Goal: Information Seeking & Learning: Learn about a topic

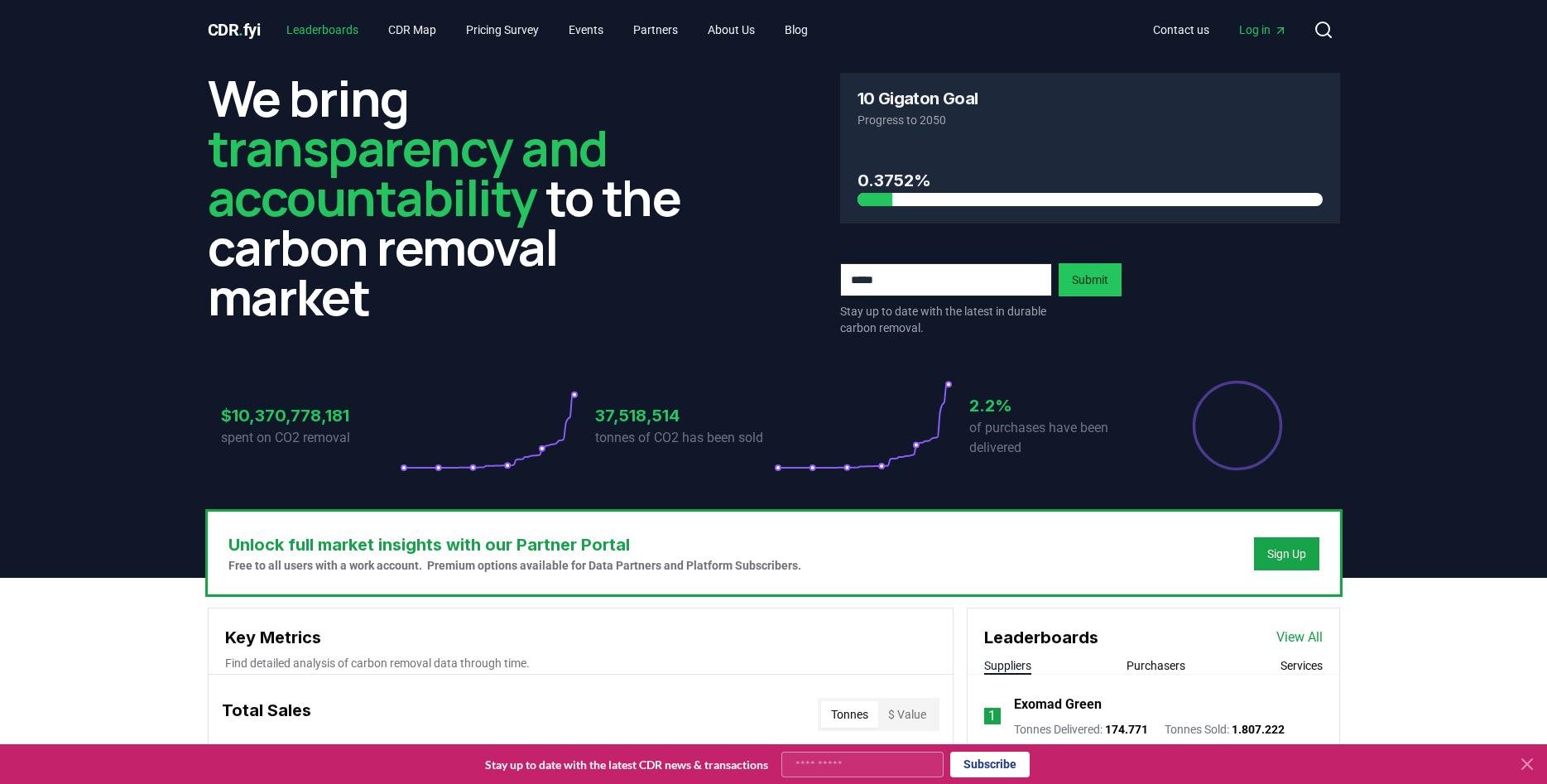
click at [350, 34] on link "Leaderboards" at bounding box center [322, 30] width 99 height 30
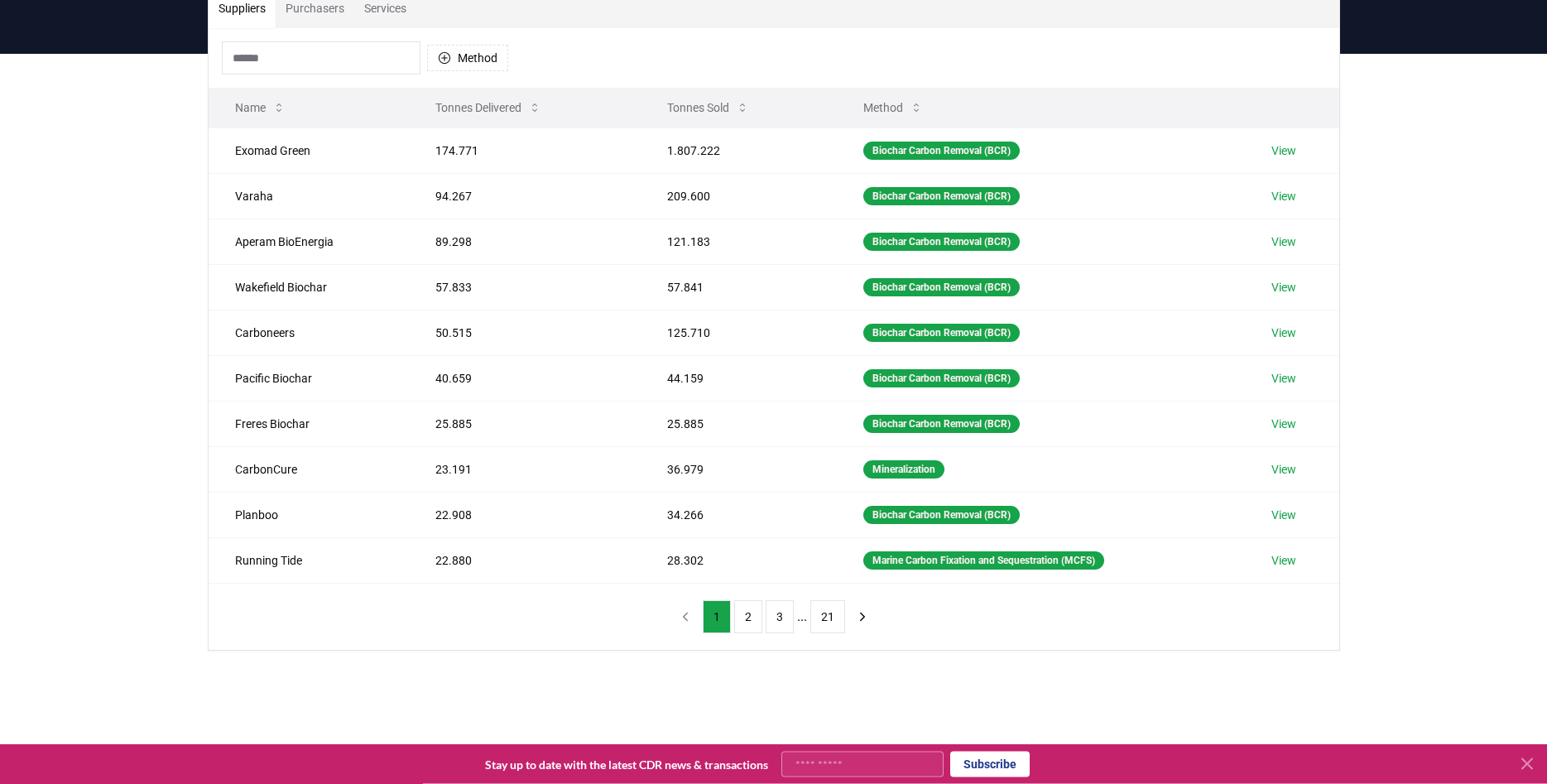
scroll to position [169, 0]
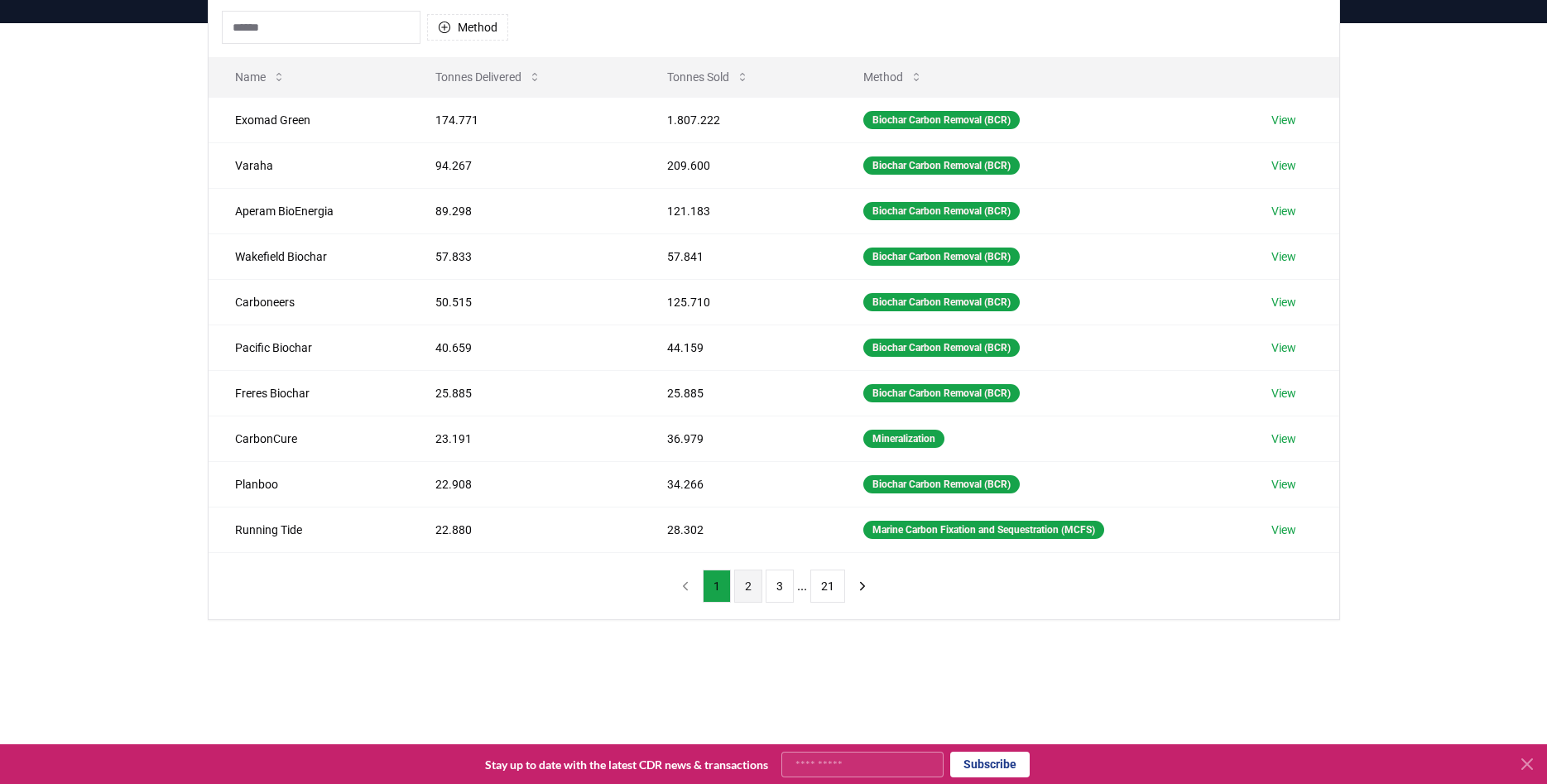
click at [748, 589] on button "2" at bounding box center [748, 585] width 28 height 33
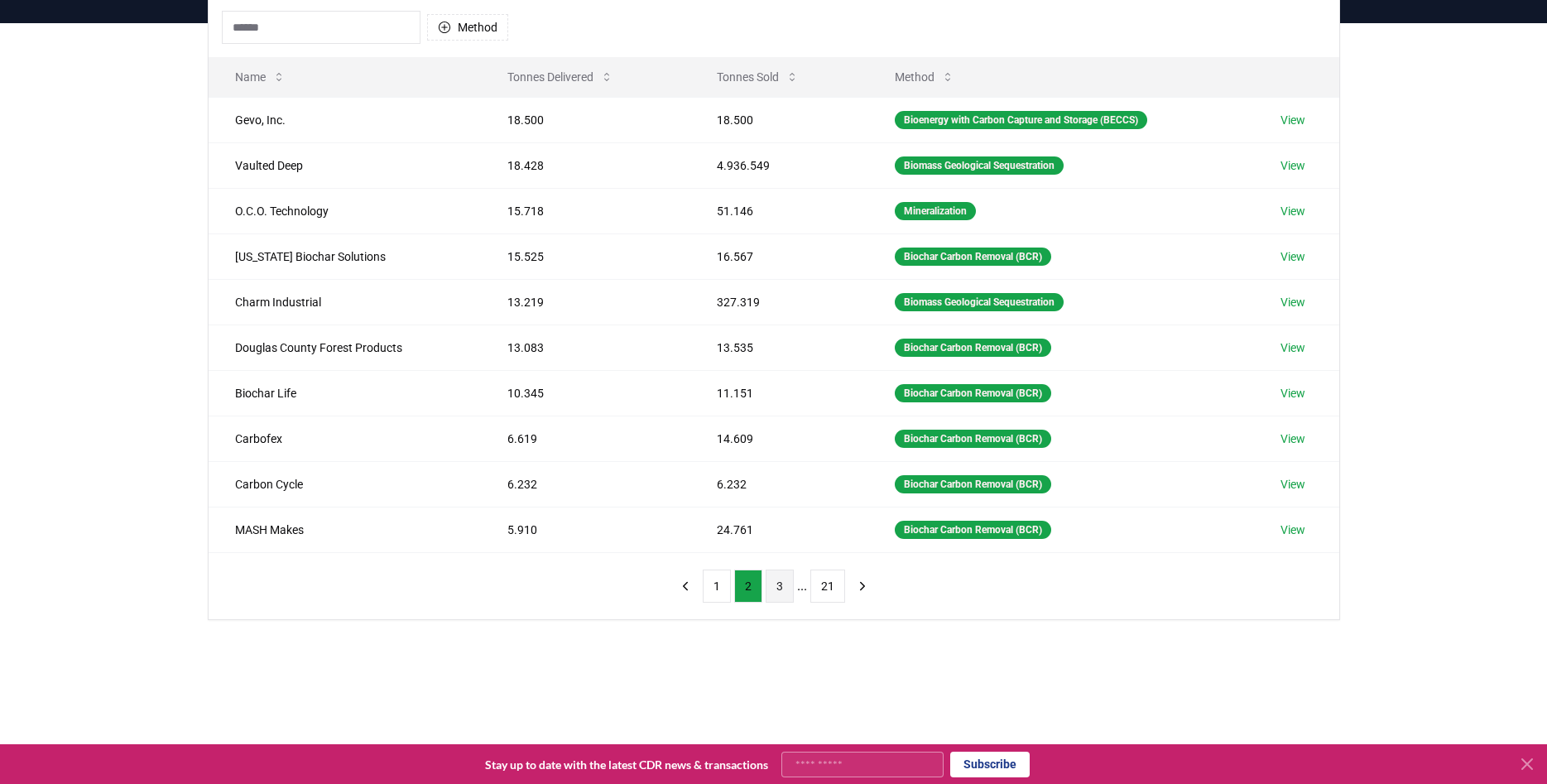
click at [785, 585] on button "3" at bounding box center [779, 585] width 28 height 33
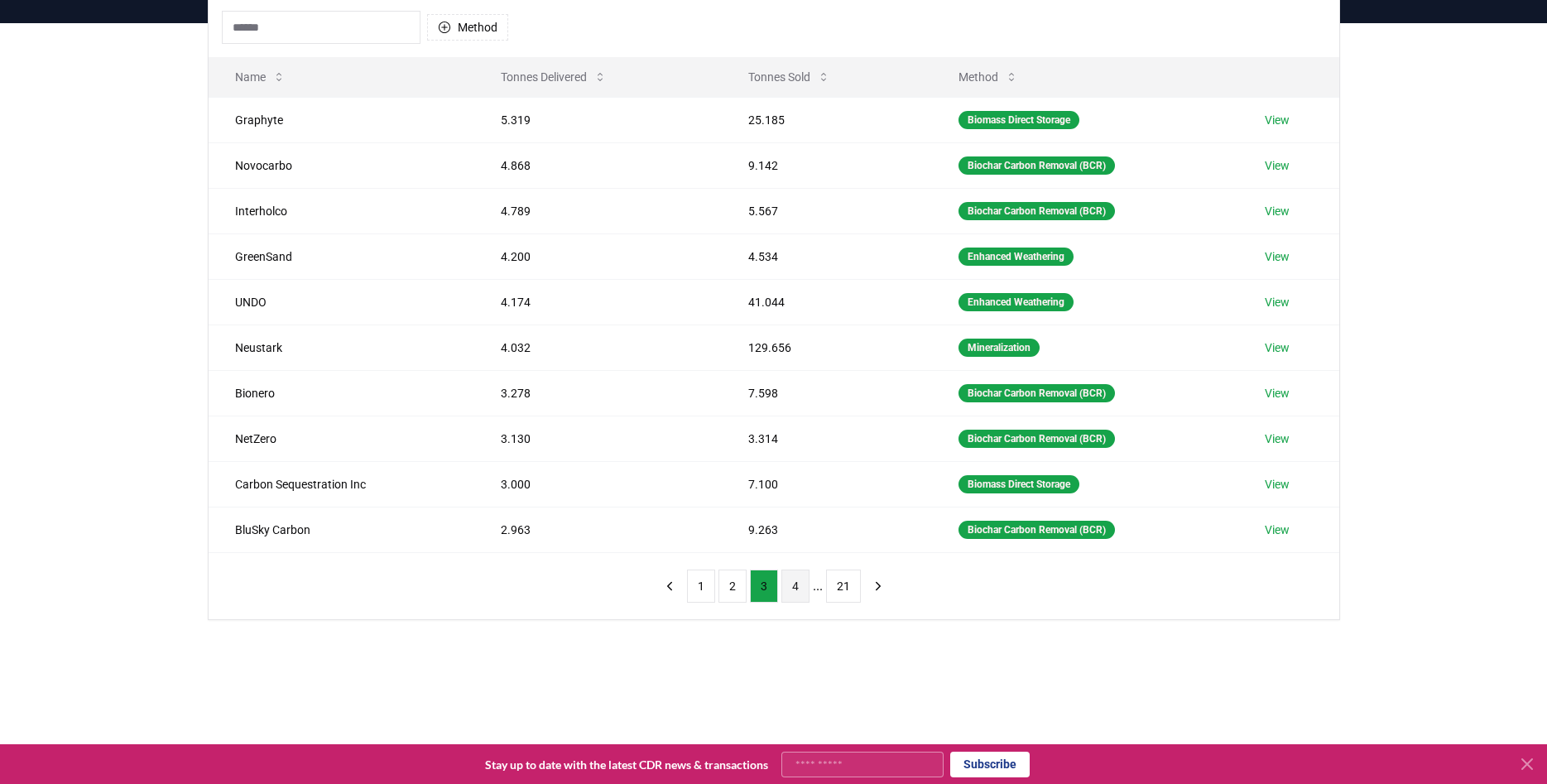
click at [799, 597] on button "4" at bounding box center [795, 585] width 28 height 33
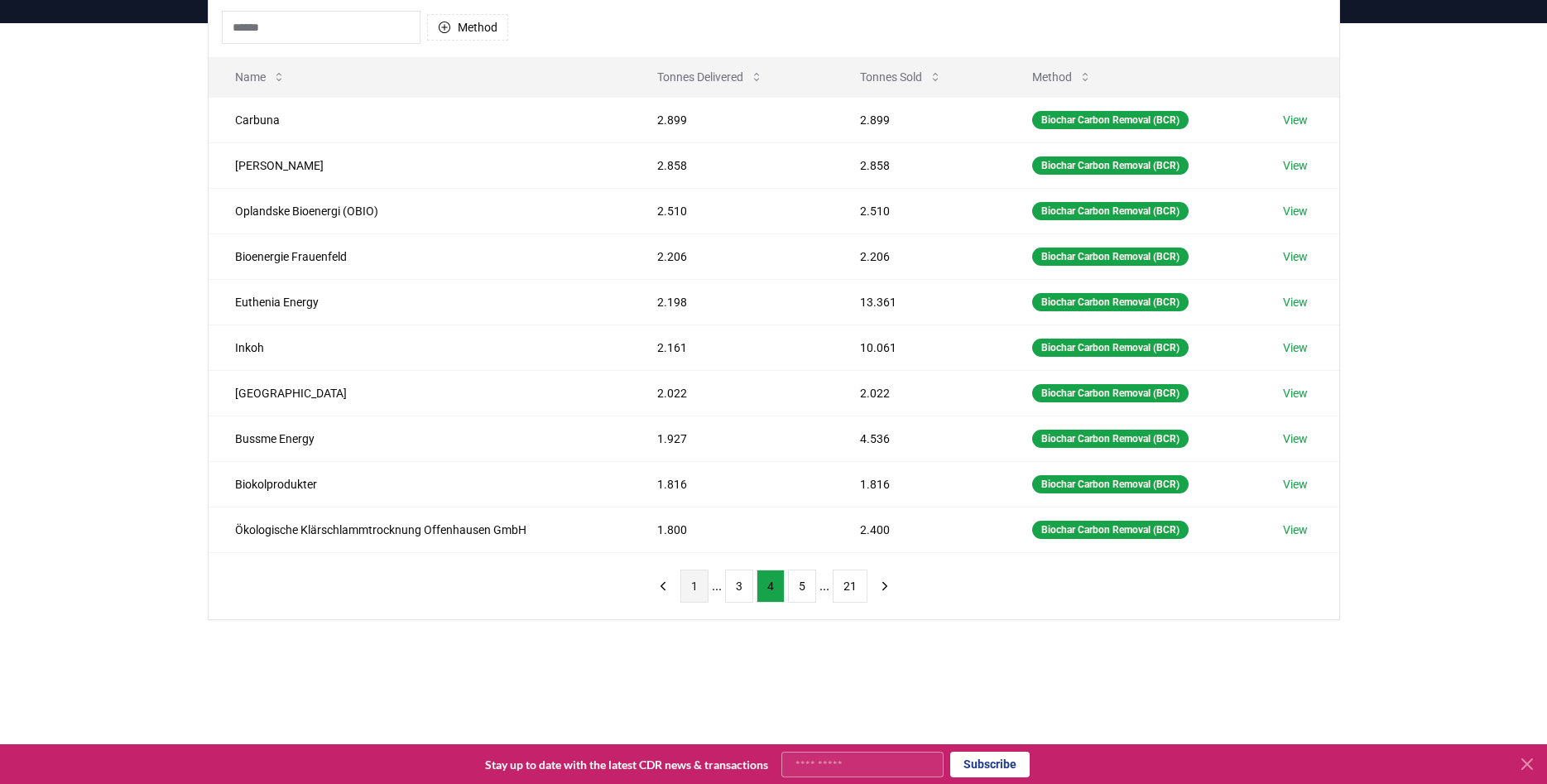
click at [693, 592] on button "1" at bounding box center [694, 585] width 28 height 33
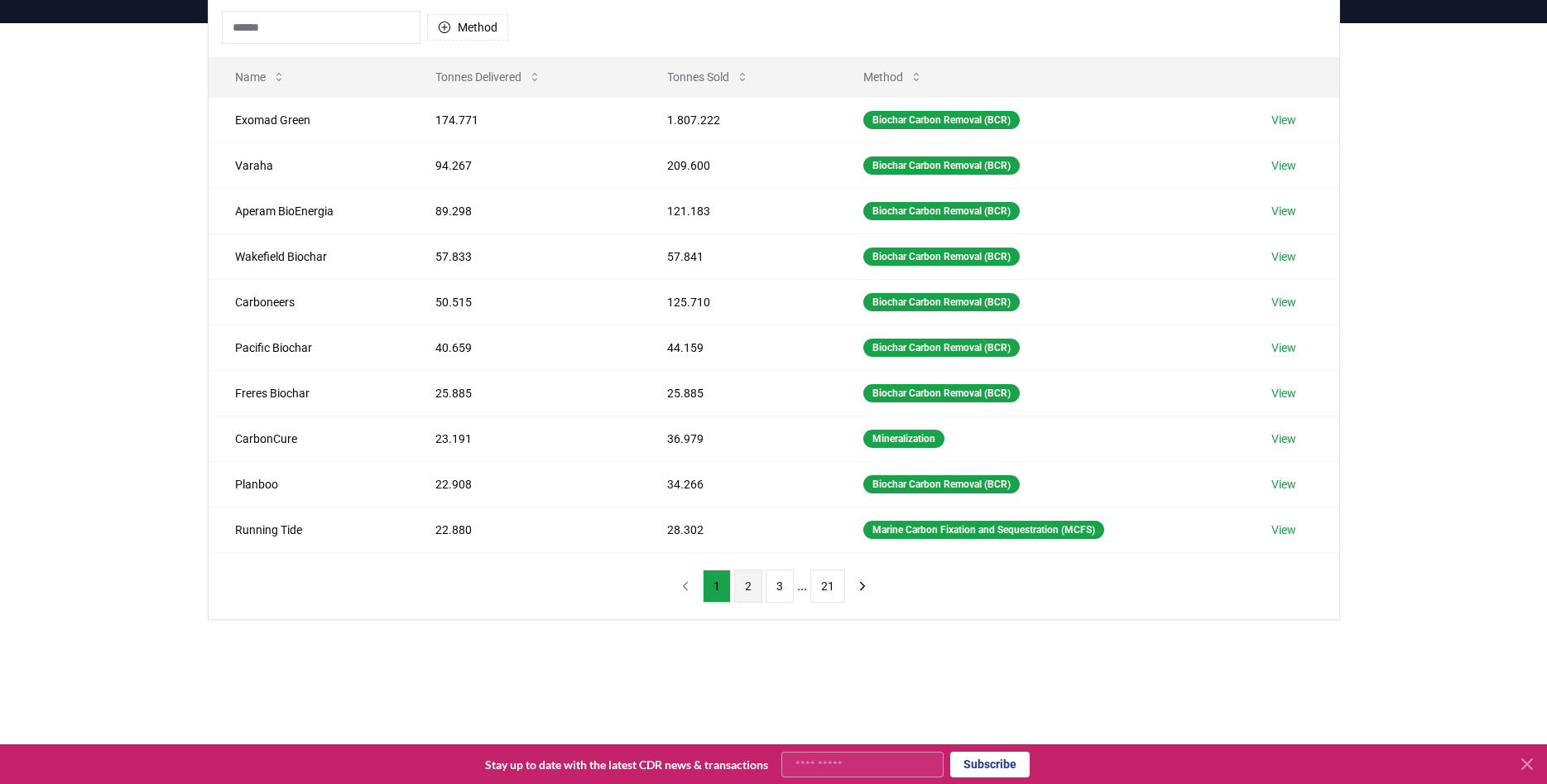
click at [748, 591] on button "2" at bounding box center [748, 585] width 28 height 33
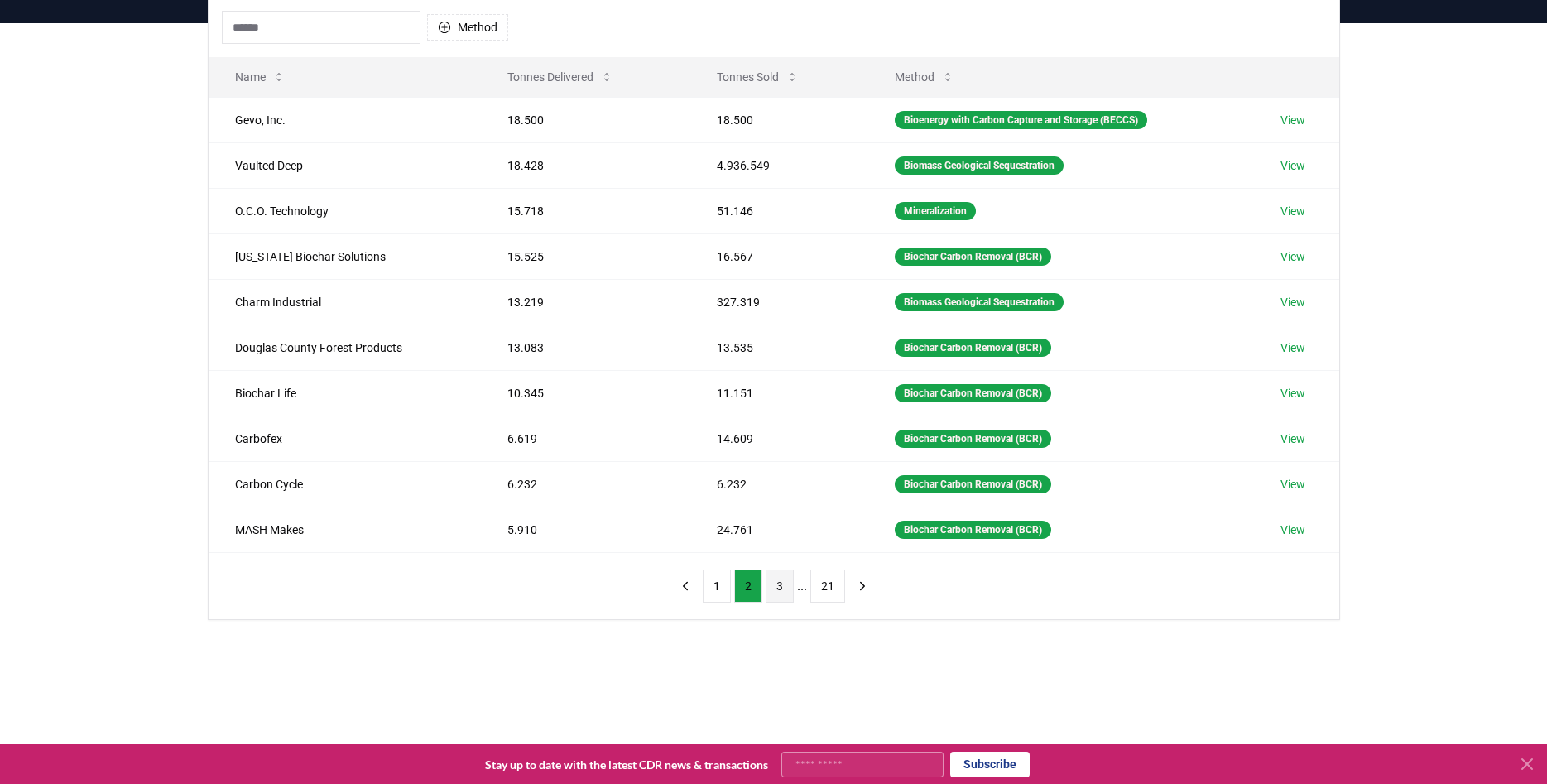
click at [768, 591] on button "3" at bounding box center [779, 585] width 28 height 33
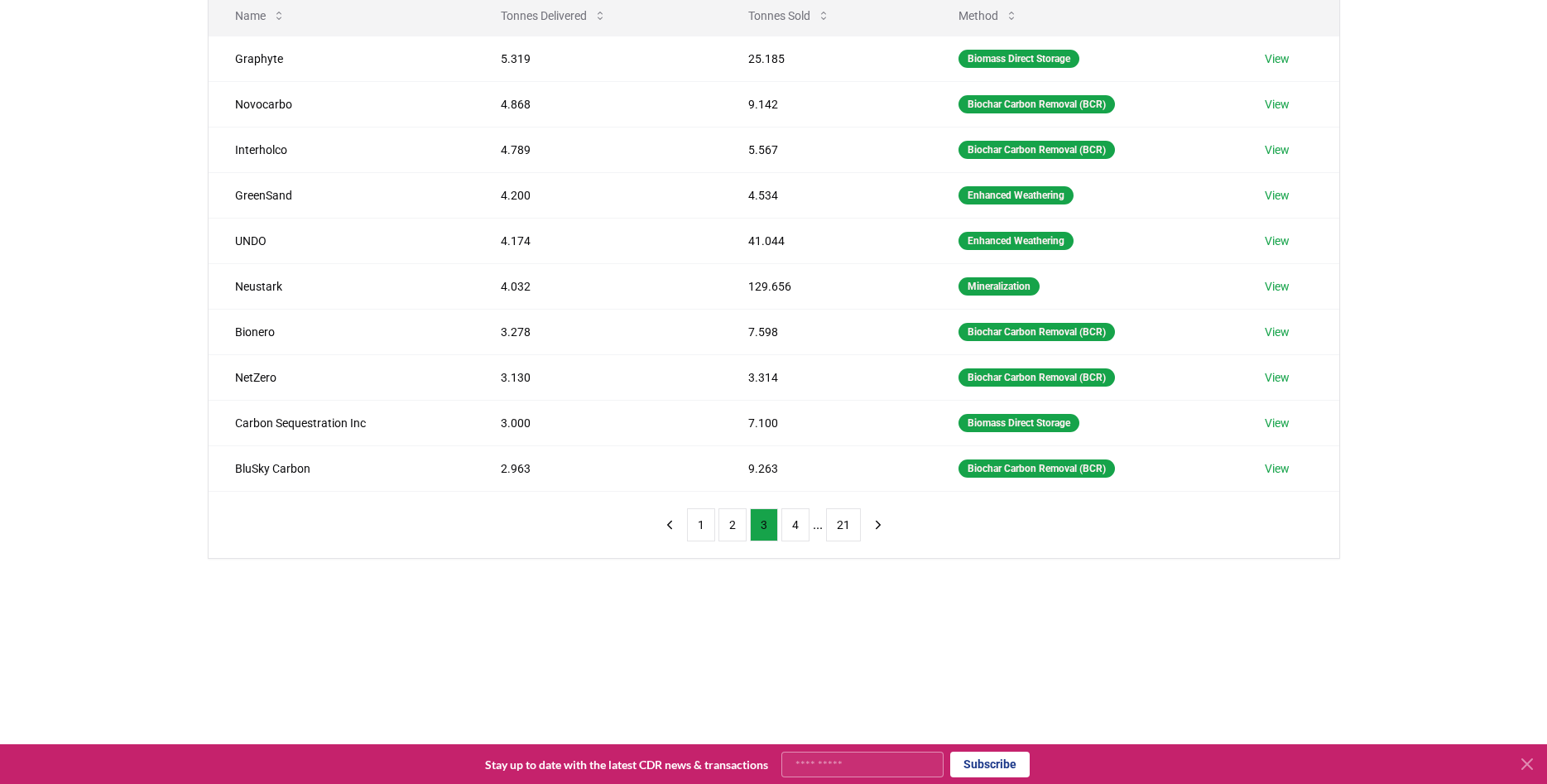
scroll to position [253, 0]
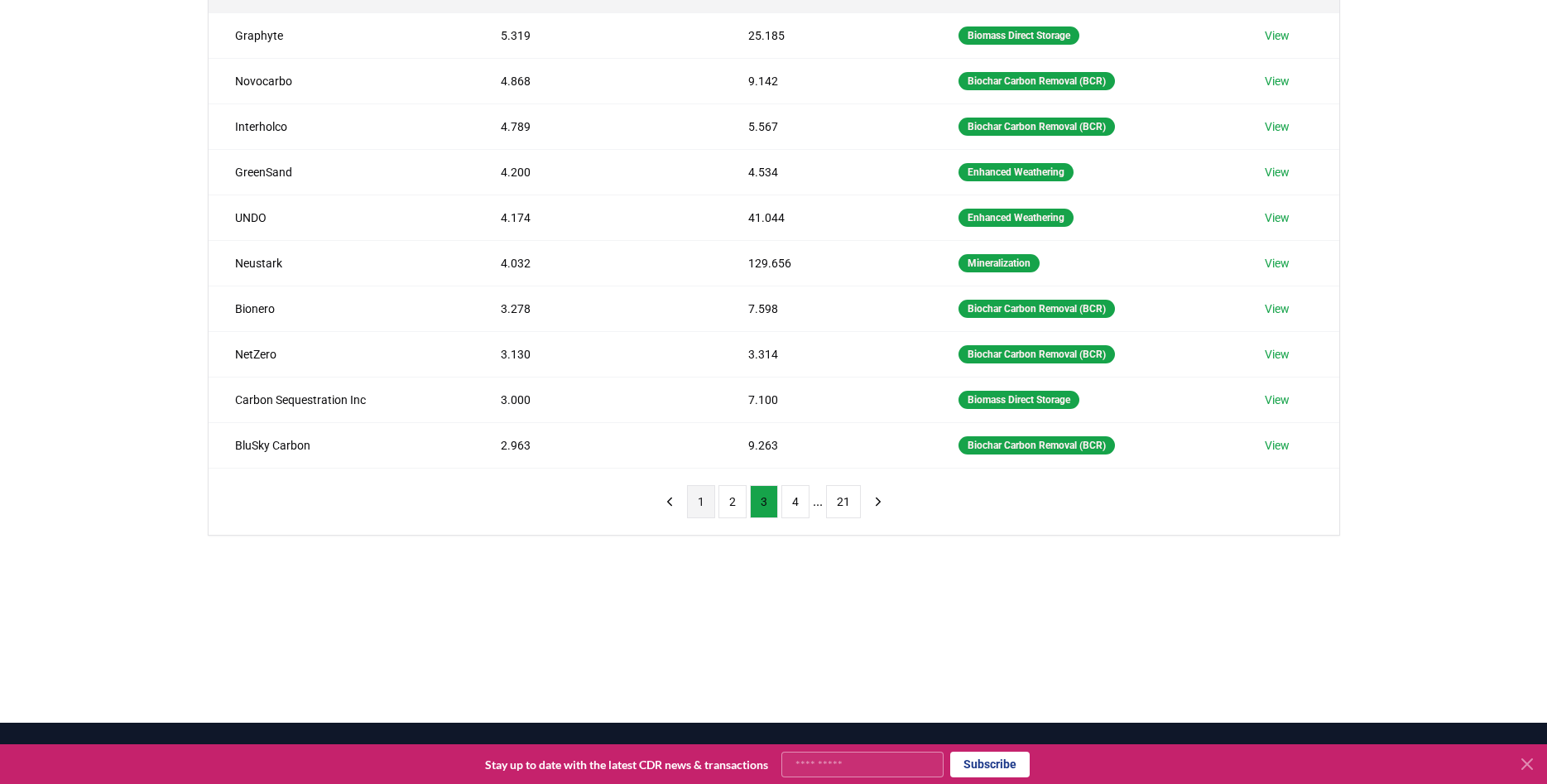
click at [698, 499] on button "1" at bounding box center [701, 501] width 28 height 33
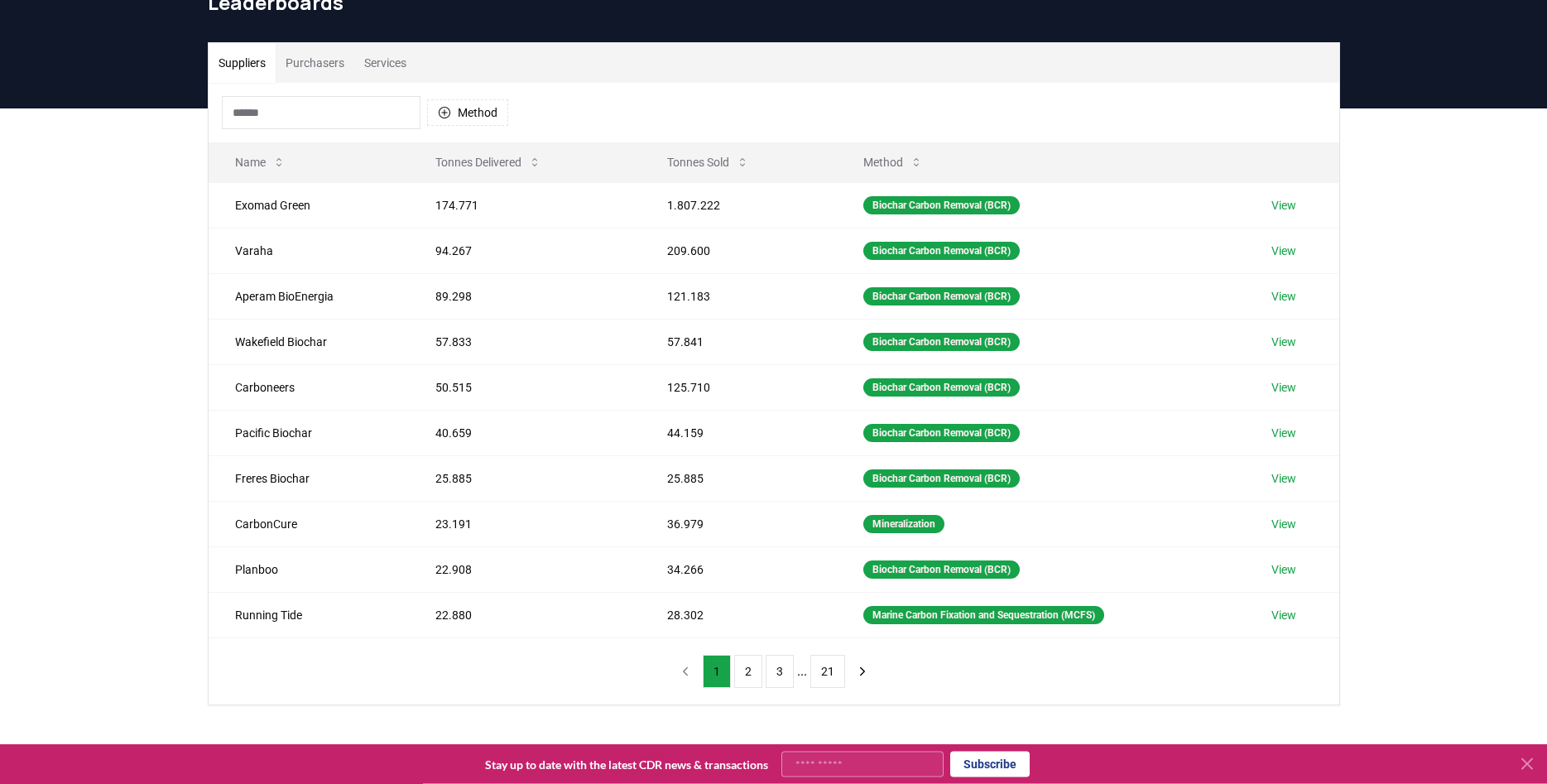
scroll to position [84, 0]
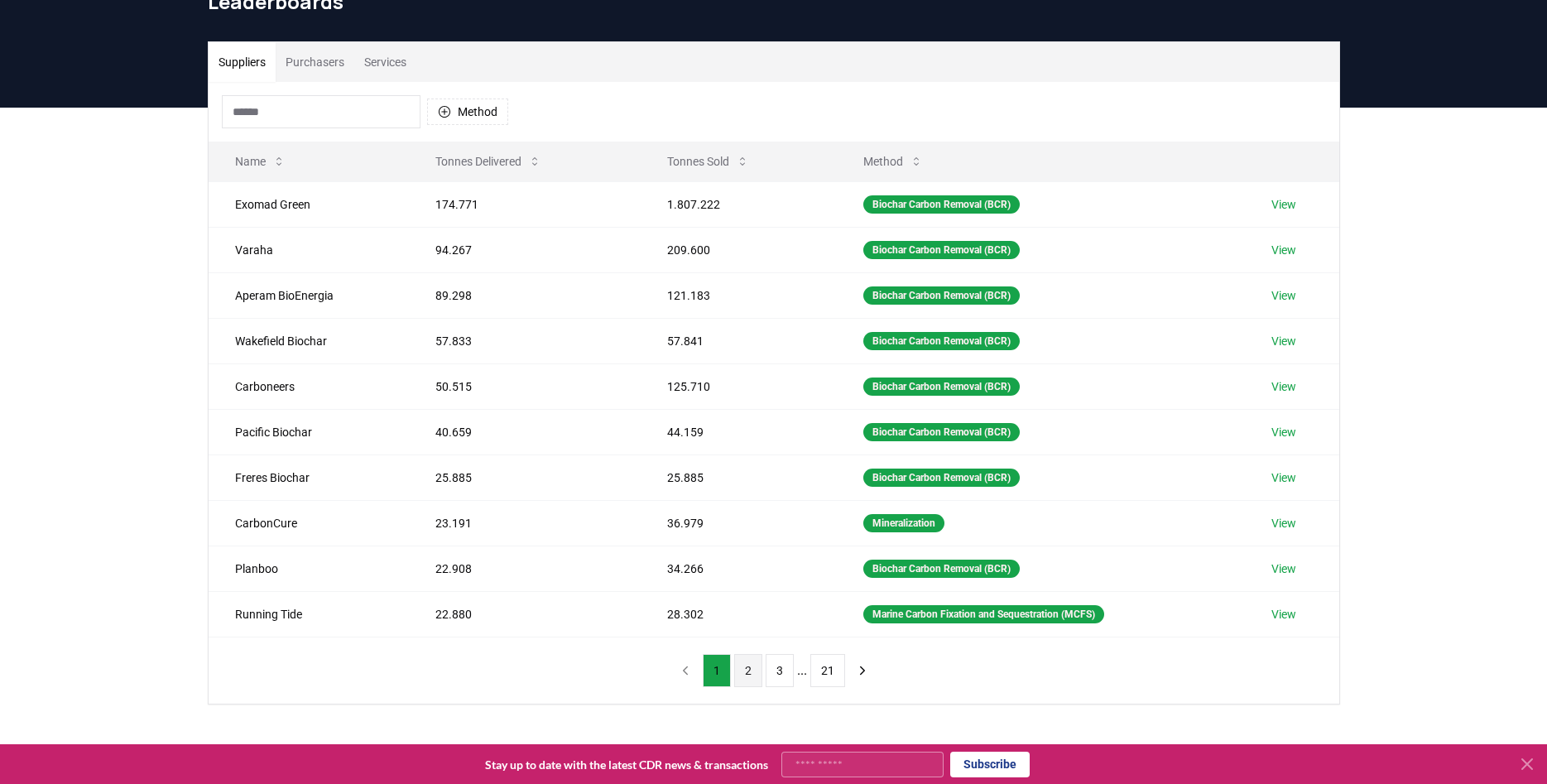
click at [755, 671] on button "2" at bounding box center [748, 670] width 28 height 33
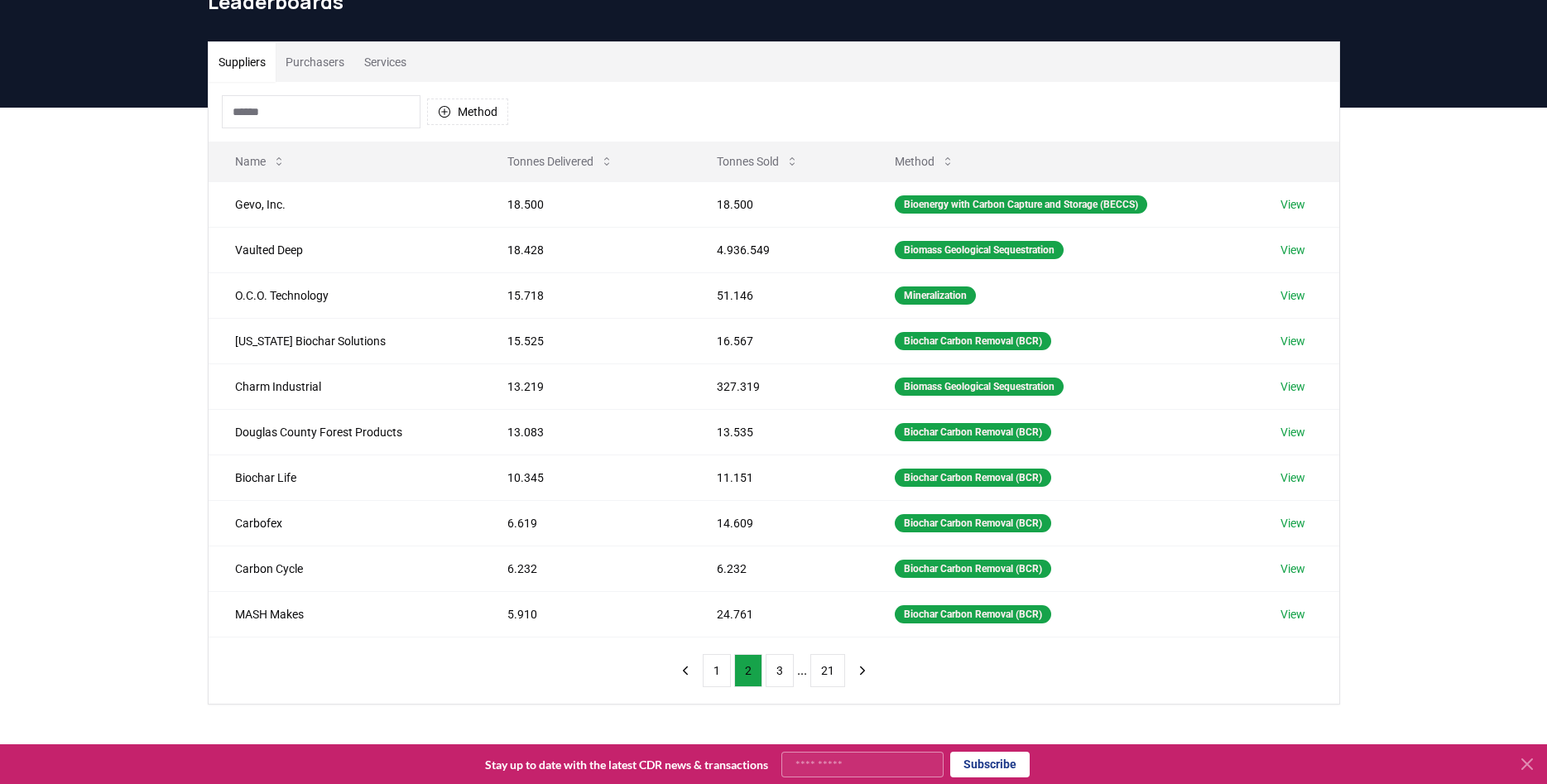
click at [321, 121] on input at bounding box center [321, 111] width 199 height 33
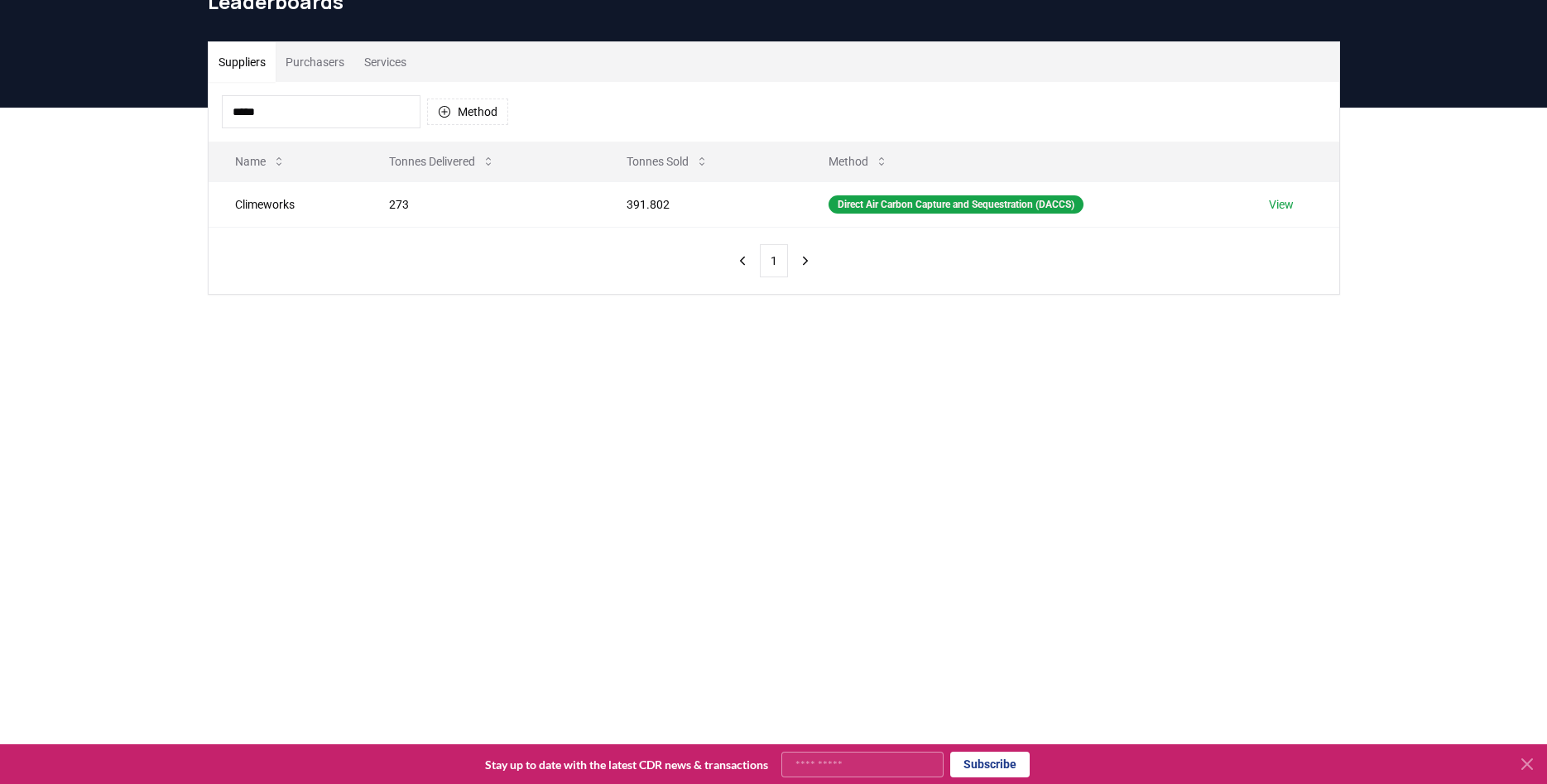
drag, startPoint x: 304, startPoint y: 110, endPoint x: 139, endPoint y: 99, distance: 165.4
click at [222, 99] on input "*****" at bounding box center [321, 111] width 199 height 33
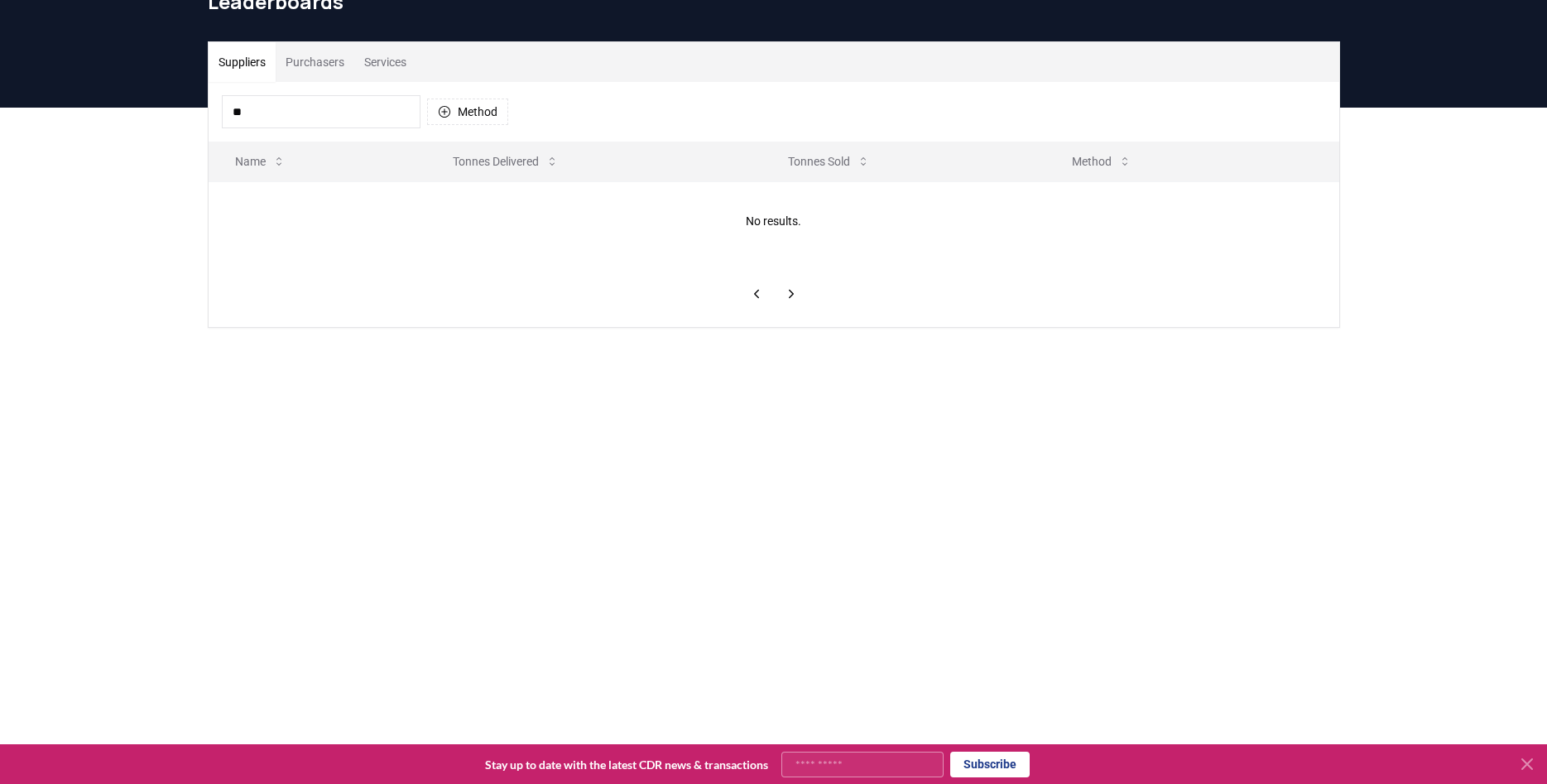
type input "*"
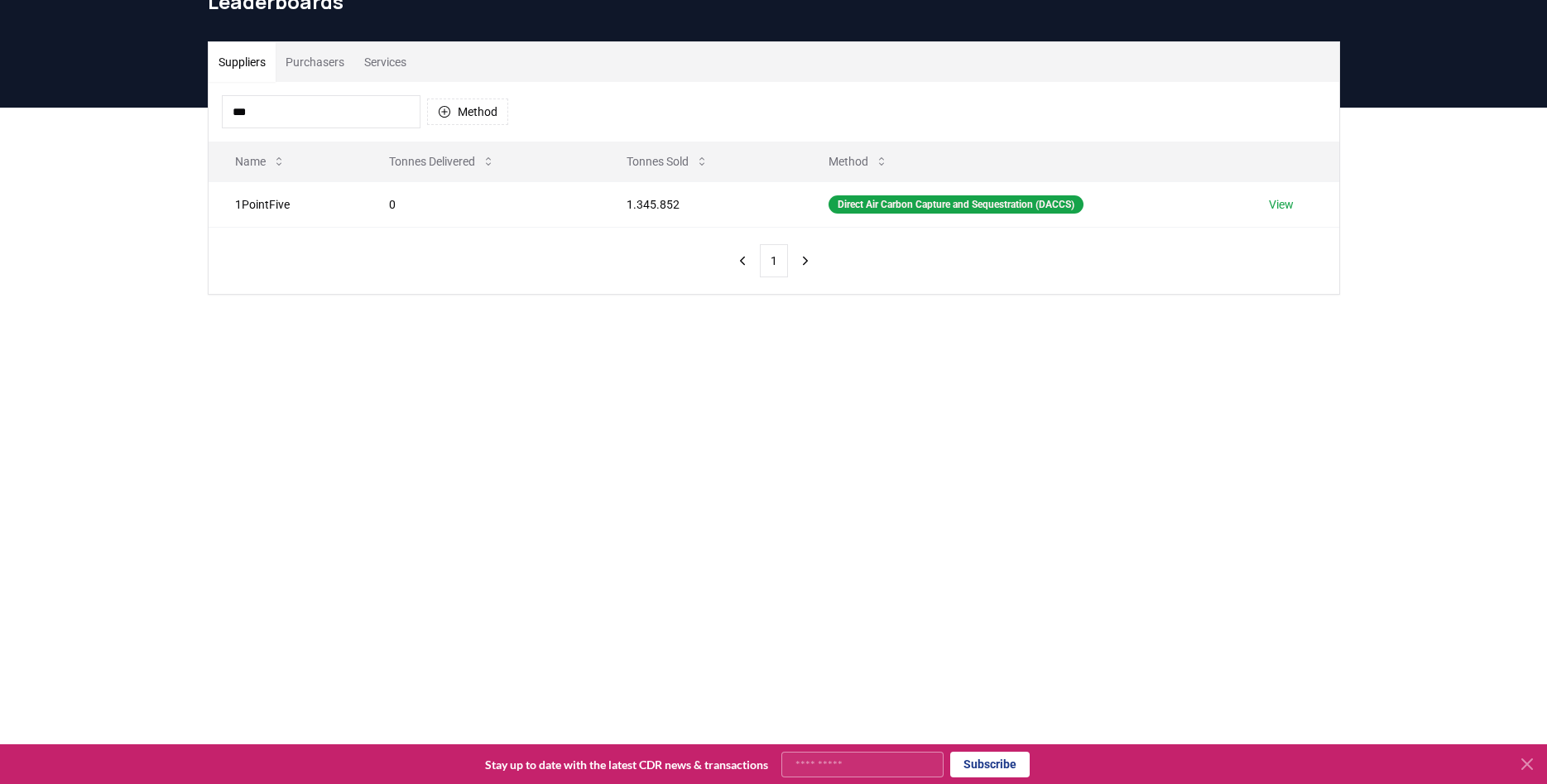
type input "***"
